Goal: Task Accomplishment & Management: Complete application form

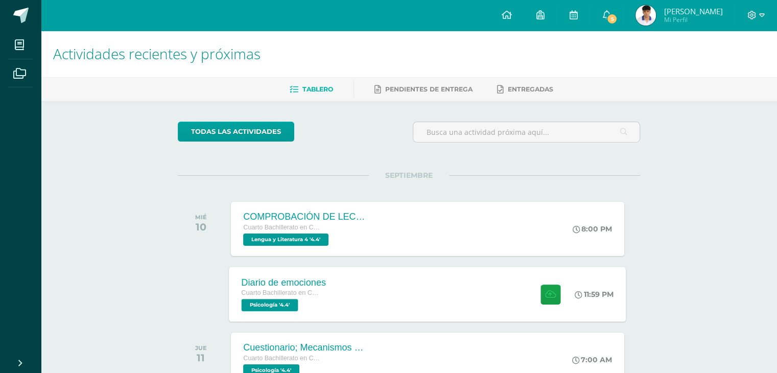
click at [372, 284] on div "Diario de emociones Cuarto Bachillerato en Ciencias y Letras Psicología '4.4' 1…" at bounding box center [427, 294] width 397 height 55
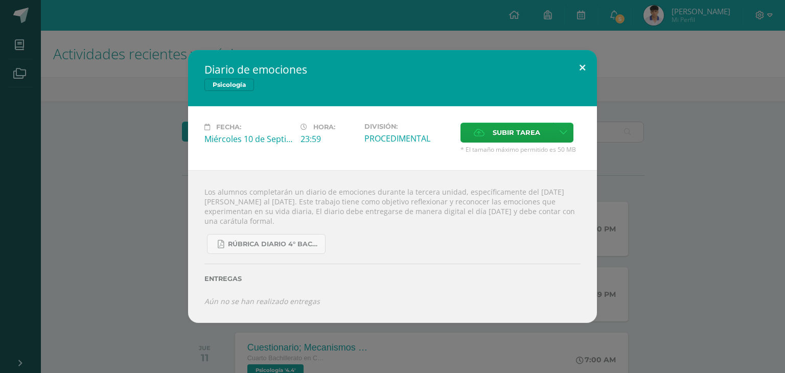
click at [575, 68] on button at bounding box center [582, 67] width 29 height 35
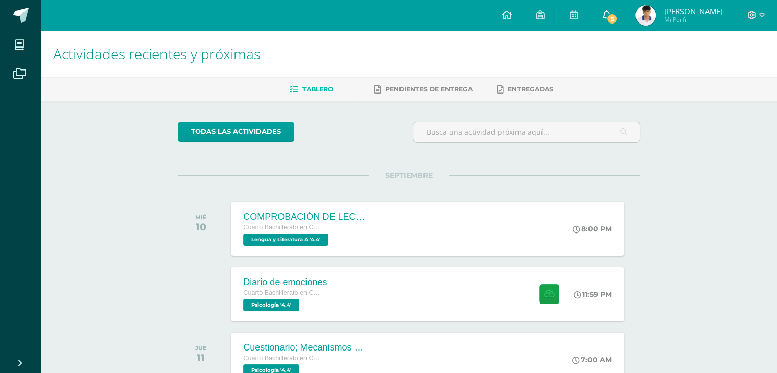
click at [611, 18] on icon at bounding box center [607, 14] width 8 height 9
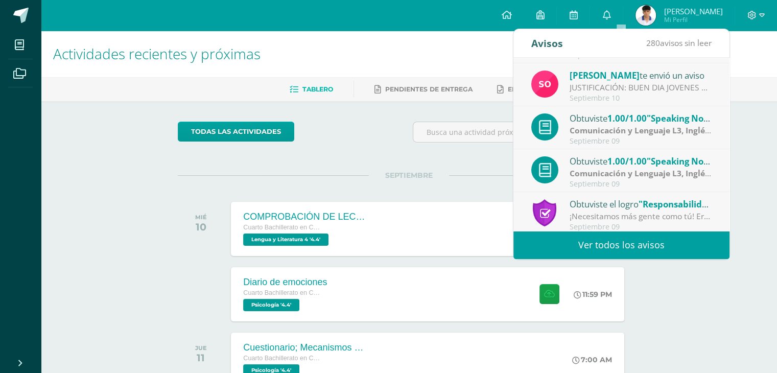
scroll to position [170, 0]
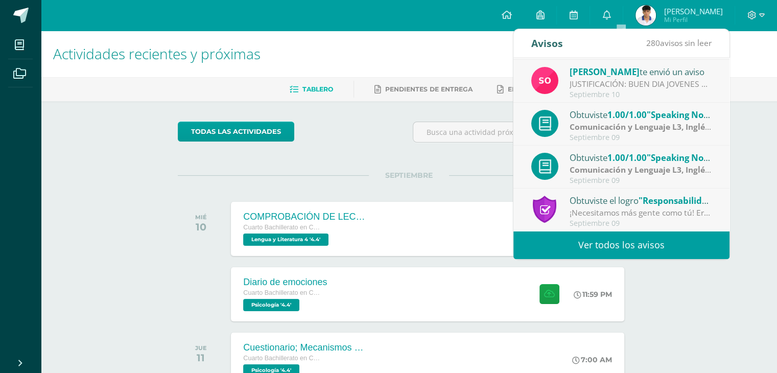
click at [679, 135] on div "Septiembre 09" at bounding box center [641, 137] width 142 height 9
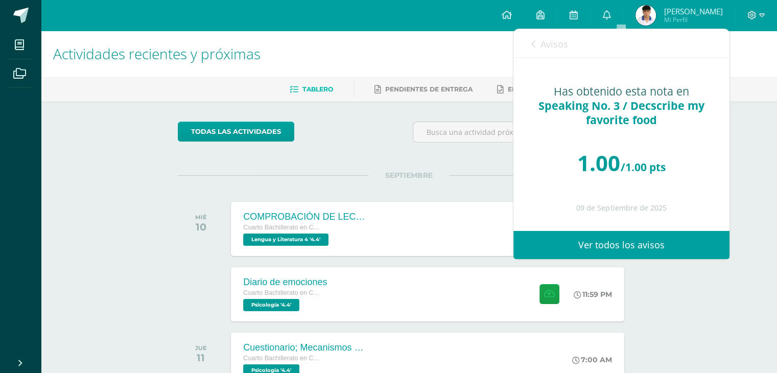
click at [628, 81] on div "Has obtenido esta nota en Speaking No. 3 / Decscribe my favorite food 1.00 /1.0…" at bounding box center [622, 144] width 216 height 173
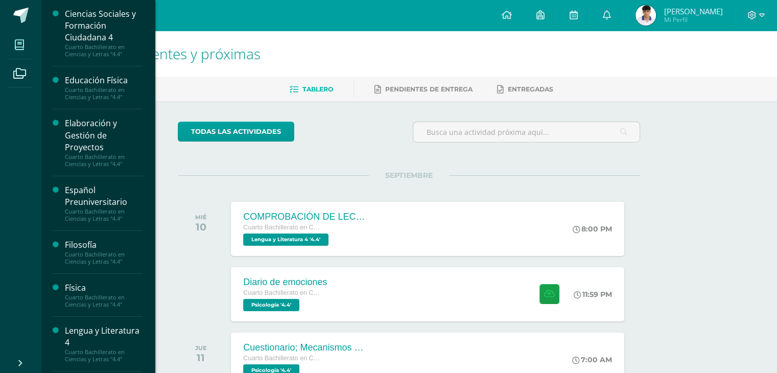
click at [19, 41] on icon at bounding box center [19, 45] width 9 height 10
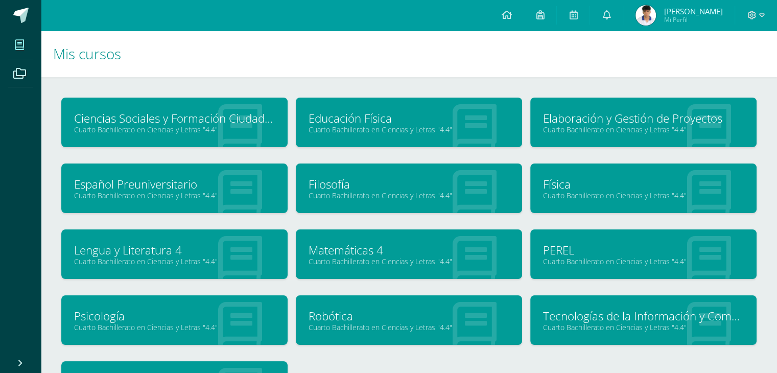
click at [193, 313] on link "Psicología" at bounding box center [174, 316] width 201 height 16
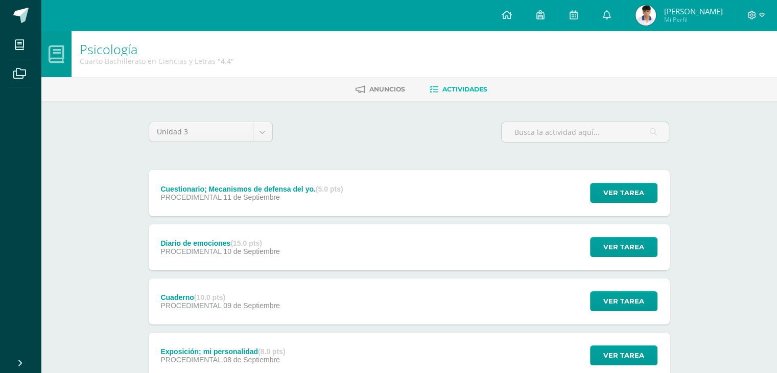
click at [406, 89] on ul "Anuncios Actividades" at bounding box center [421, 89] width 737 height 17
click at [401, 89] on span "Anuncios" at bounding box center [388, 89] width 36 height 8
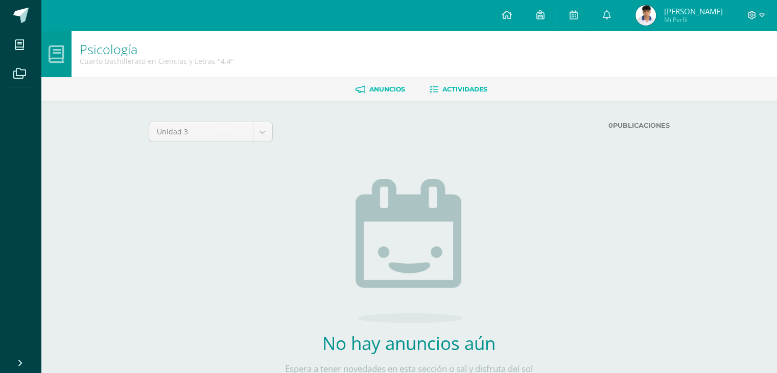
click at [452, 81] on link "Actividades" at bounding box center [459, 89] width 58 height 16
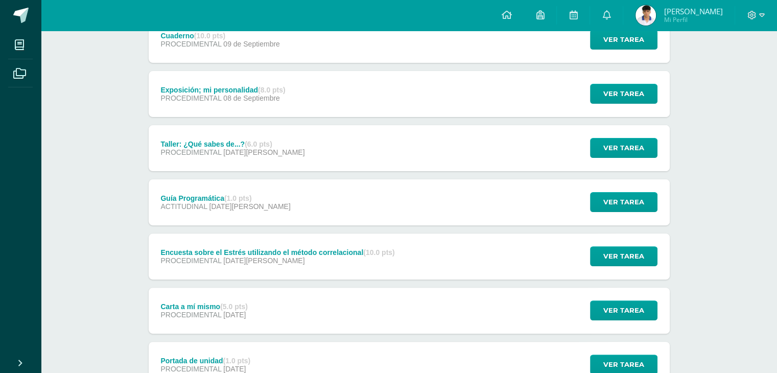
scroll to position [305, 0]
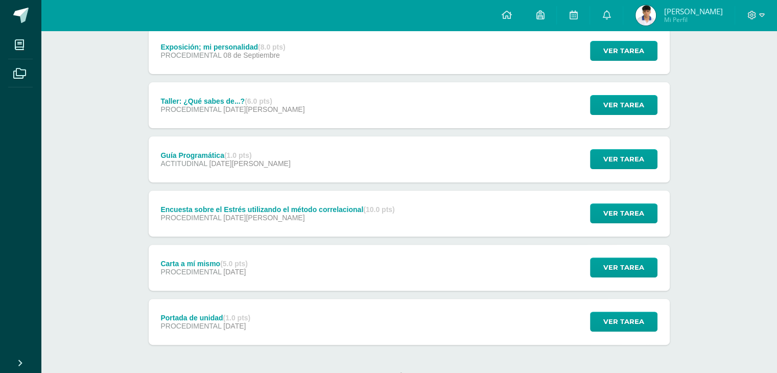
click at [649, 15] on span "Diego André Mi Perfil" at bounding box center [679, 15] width 91 height 20
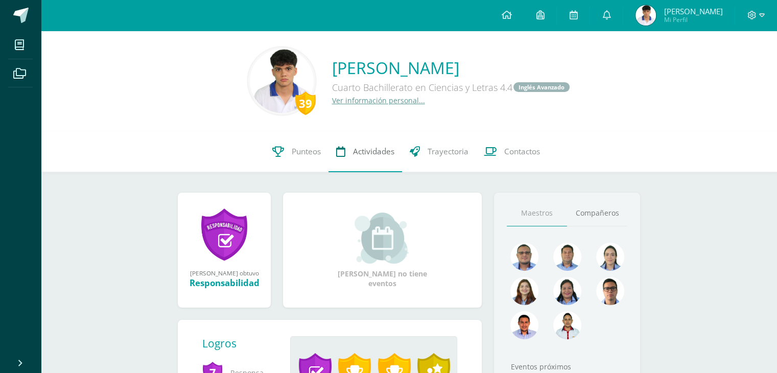
click at [361, 153] on span "Actividades" at bounding box center [373, 151] width 41 height 11
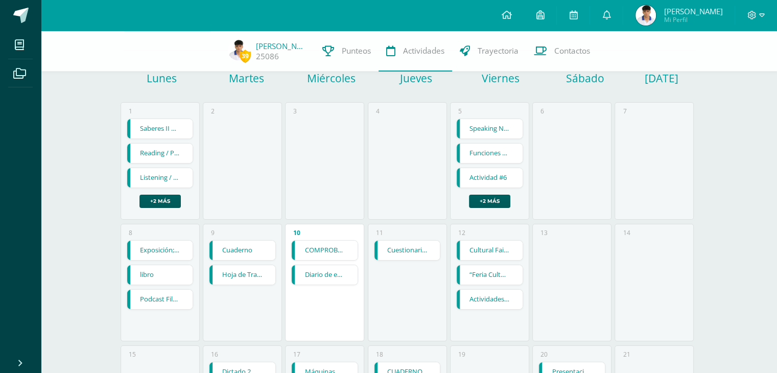
scroll to position [74, 0]
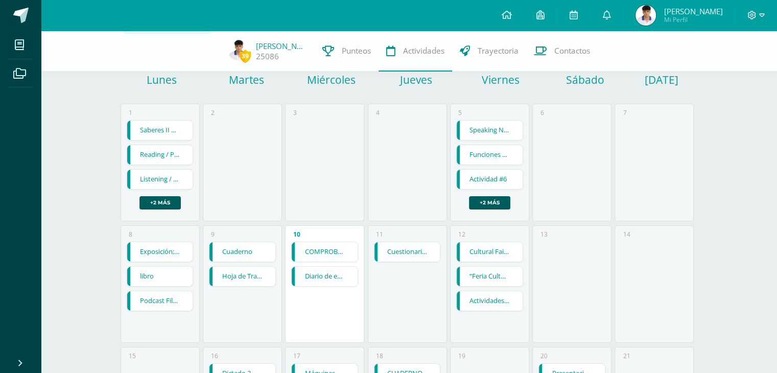
click at [380, 250] on link "Cuestionario; Mecanismos de defensa del yo." at bounding box center [408, 251] width 66 height 19
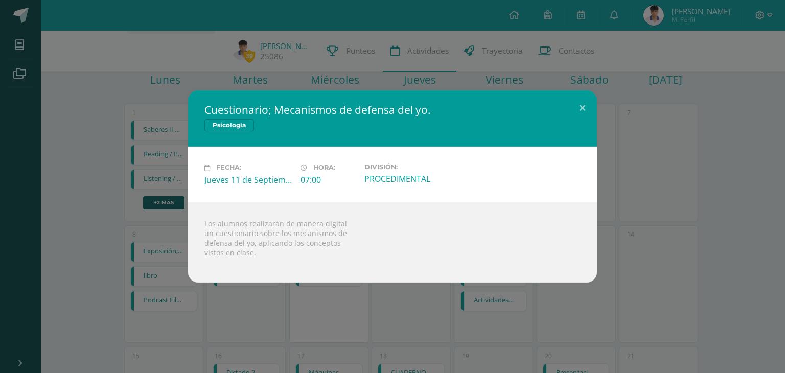
click at [380, 250] on div "Los alumnos realizarán de manera digital un cuestionario sobre los mecanismos d…" at bounding box center [392, 242] width 409 height 81
click at [580, 108] on button at bounding box center [582, 107] width 29 height 35
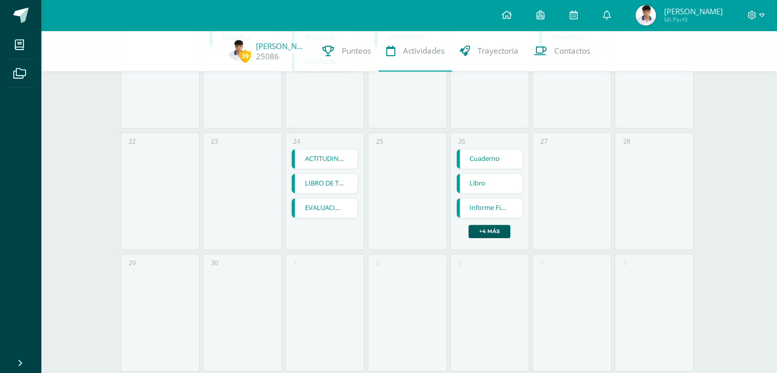
scroll to position [434, 0]
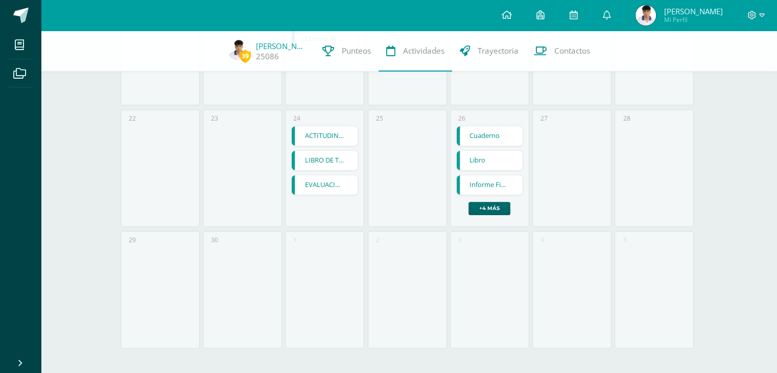
click at [496, 211] on link "+4 más" at bounding box center [490, 208] width 42 height 13
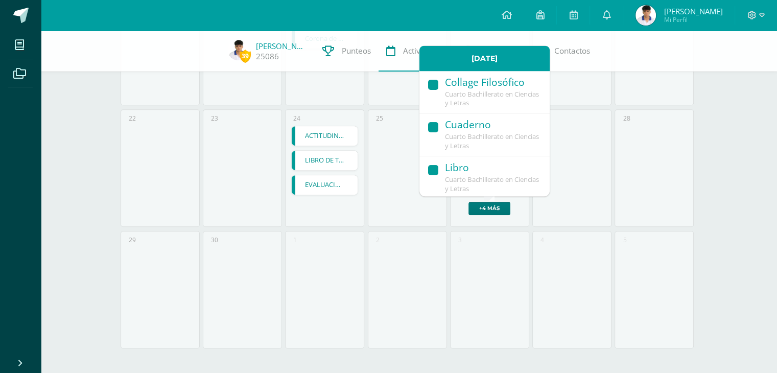
scroll to position [184, 0]
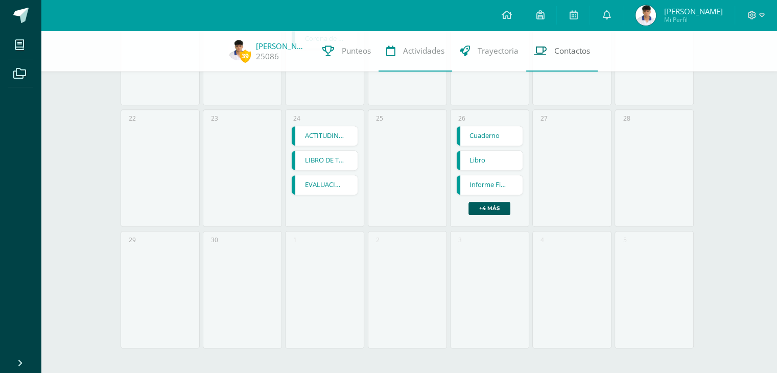
click at [555, 47] on span "Contactos" at bounding box center [573, 50] width 36 height 11
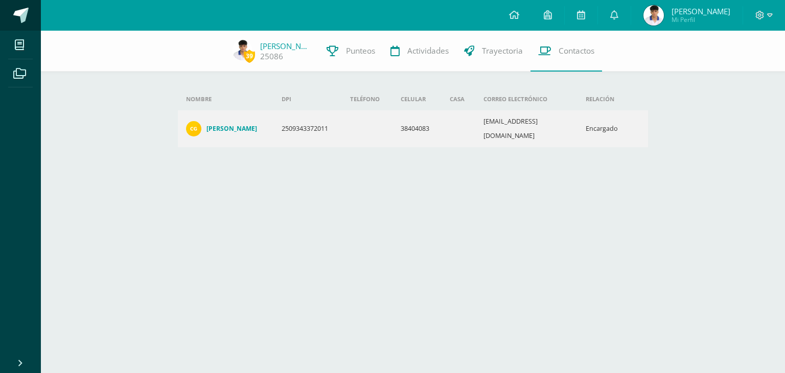
click at [22, 28] on link at bounding box center [20, 15] width 41 height 31
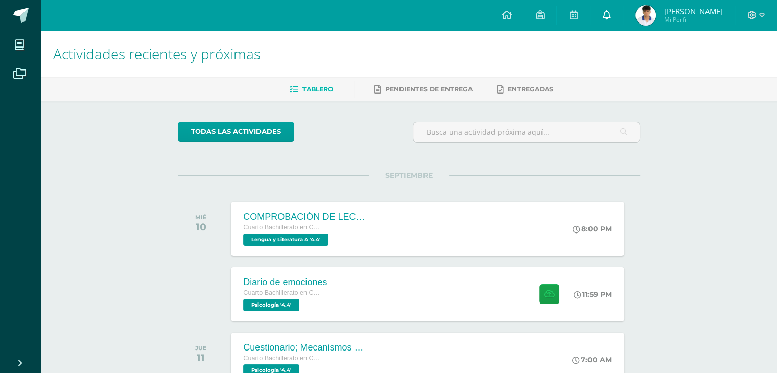
click at [623, 12] on link at bounding box center [606, 15] width 33 height 31
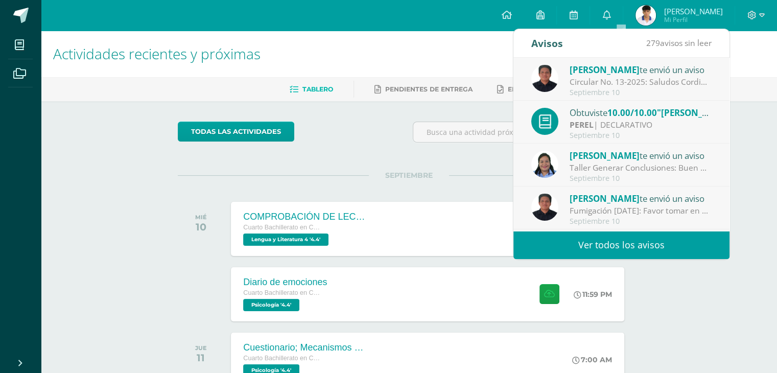
click at [632, 60] on div "[PERSON_NAME] te envió un aviso Circular No. 13-2025: Saludos Cordiales, por es…" at bounding box center [622, 79] width 216 height 43
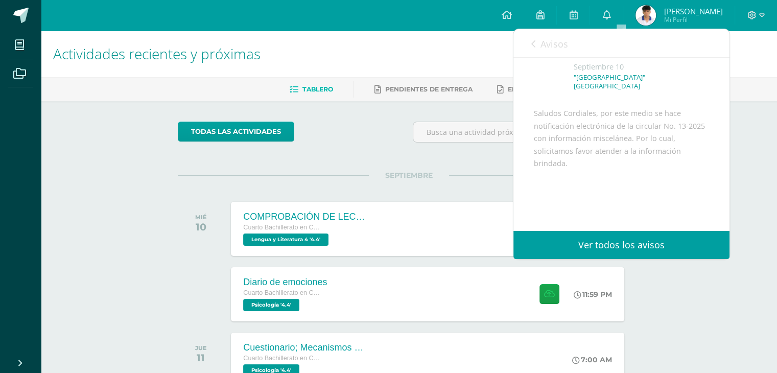
scroll to position [63, 0]
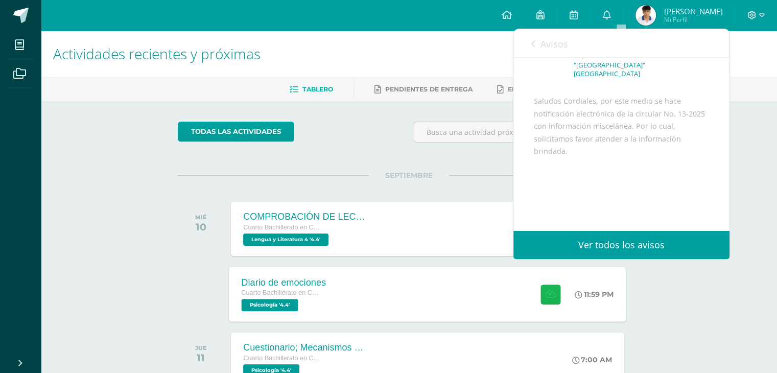
click at [545, 290] on icon at bounding box center [550, 294] width 11 height 9
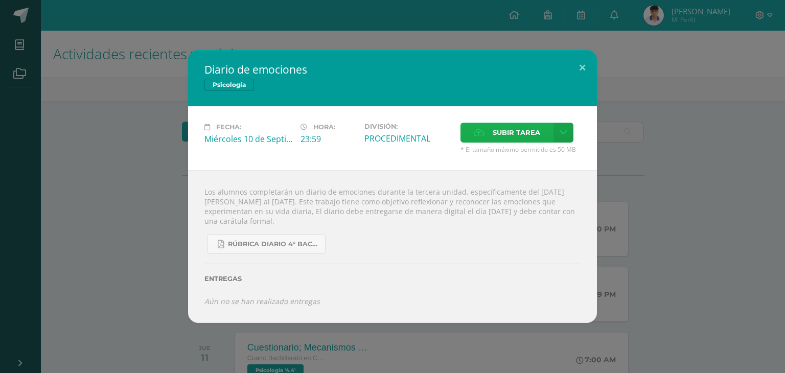
click at [544, 129] on label "Subir tarea" at bounding box center [507, 133] width 93 height 20
click at [0, 0] on input "Subir tarea" at bounding box center [0, 0] width 0 height 0
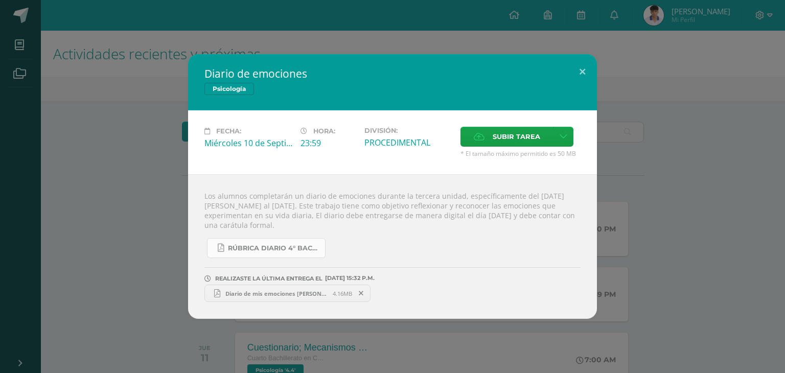
click at [303, 248] on span "RÚBRICA DIARIO 4° BACHI.pdf" at bounding box center [274, 248] width 92 height 8
click at [362, 291] on icon at bounding box center [361, 293] width 5 height 7
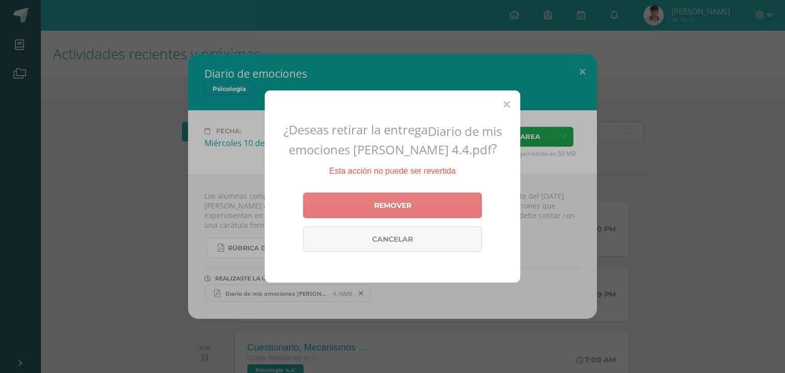
click at [427, 199] on link "Remover" at bounding box center [392, 206] width 179 height 26
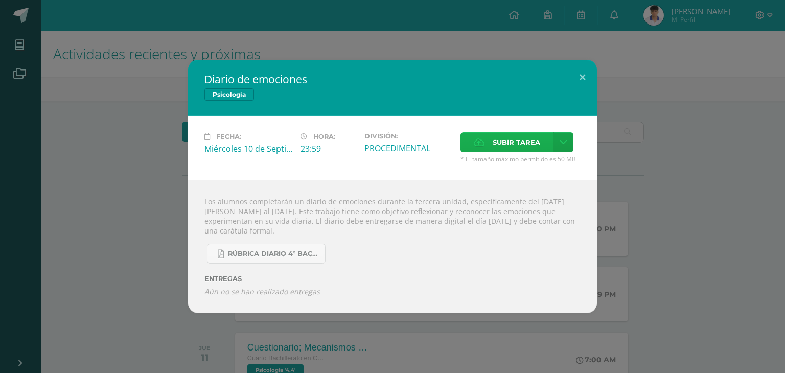
click at [550, 146] on label "Subir tarea" at bounding box center [507, 142] width 93 height 20
click at [0, 0] on input "Subir tarea" at bounding box center [0, 0] width 0 height 0
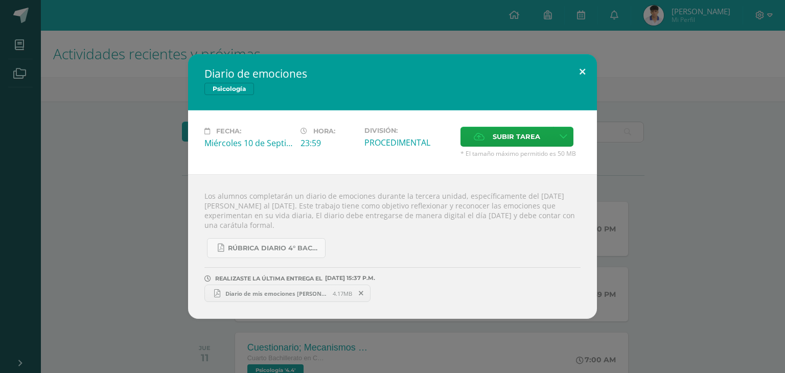
click at [591, 79] on button at bounding box center [582, 71] width 29 height 35
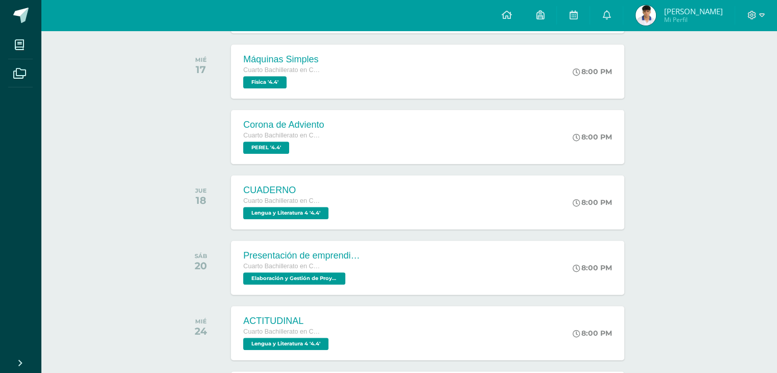
scroll to position [0, 0]
